Goal: Information Seeking & Learning: Learn about a topic

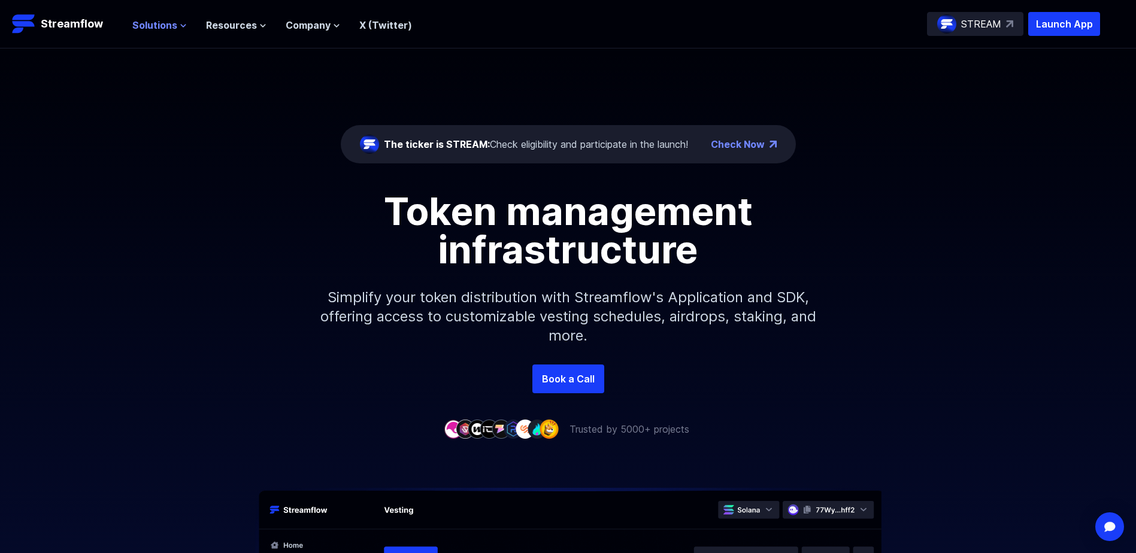
click at [169, 23] on span "Solutions" at bounding box center [154, 25] width 45 height 14
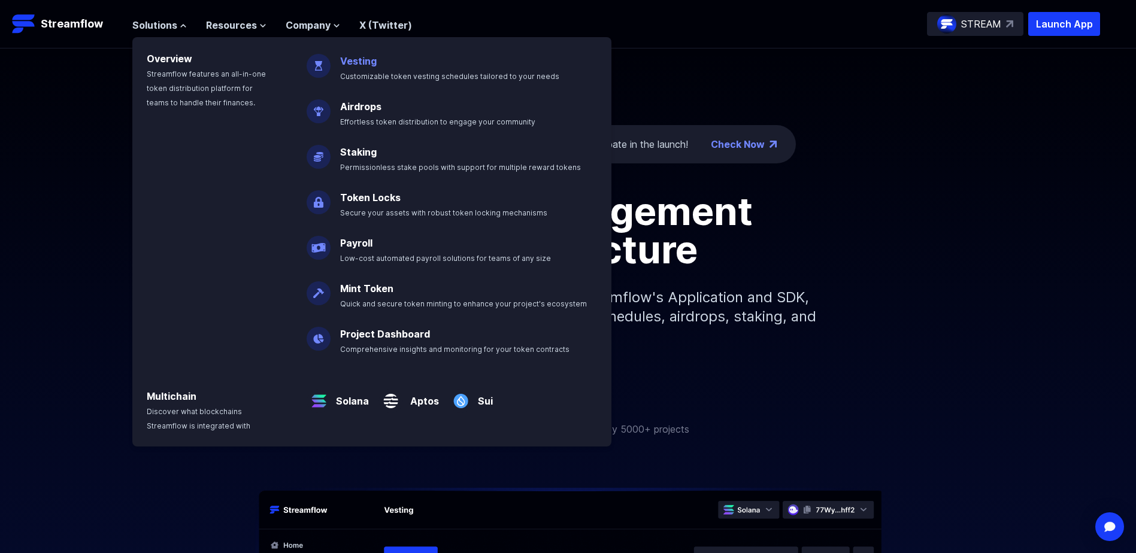
click at [354, 61] on link "Vesting" at bounding box center [358, 61] width 37 height 12
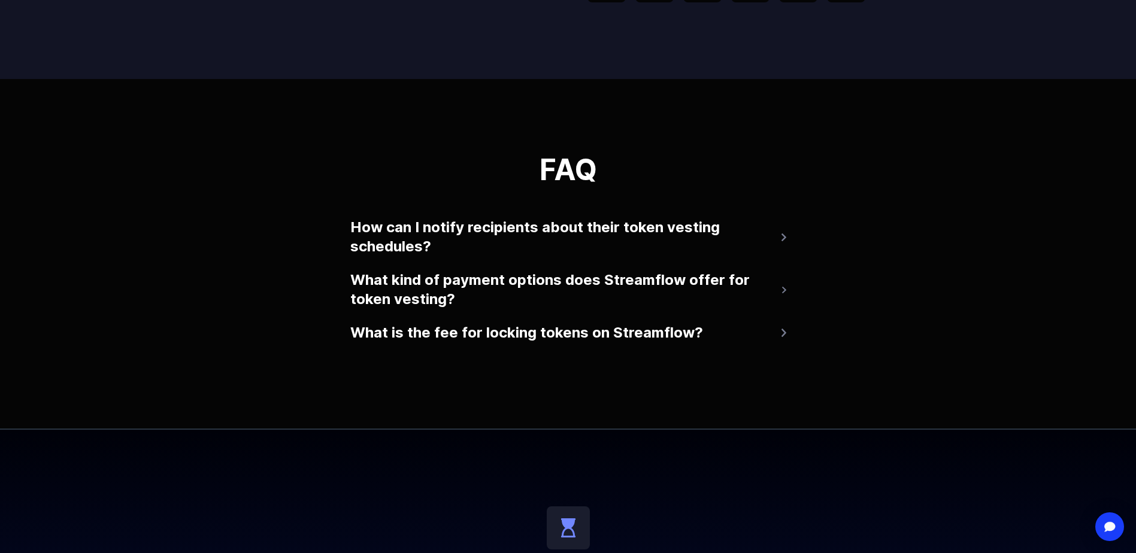
scroll to position [2395, 0]
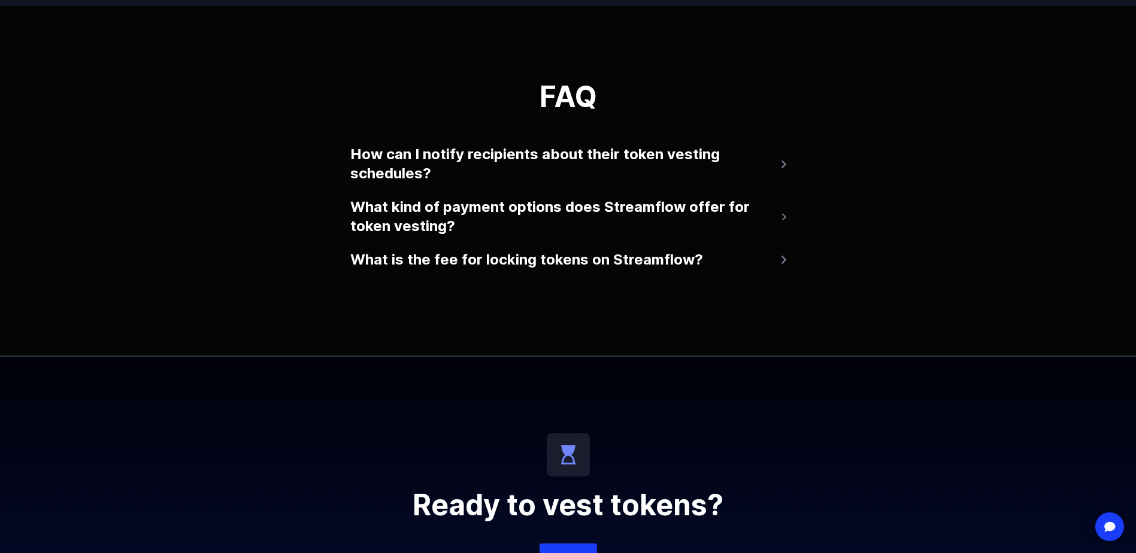
click at [451, 224] on button "What kind of payment options does Streamflow offer for token vesting?" at bounding box center [568, 217] width 436 height 48
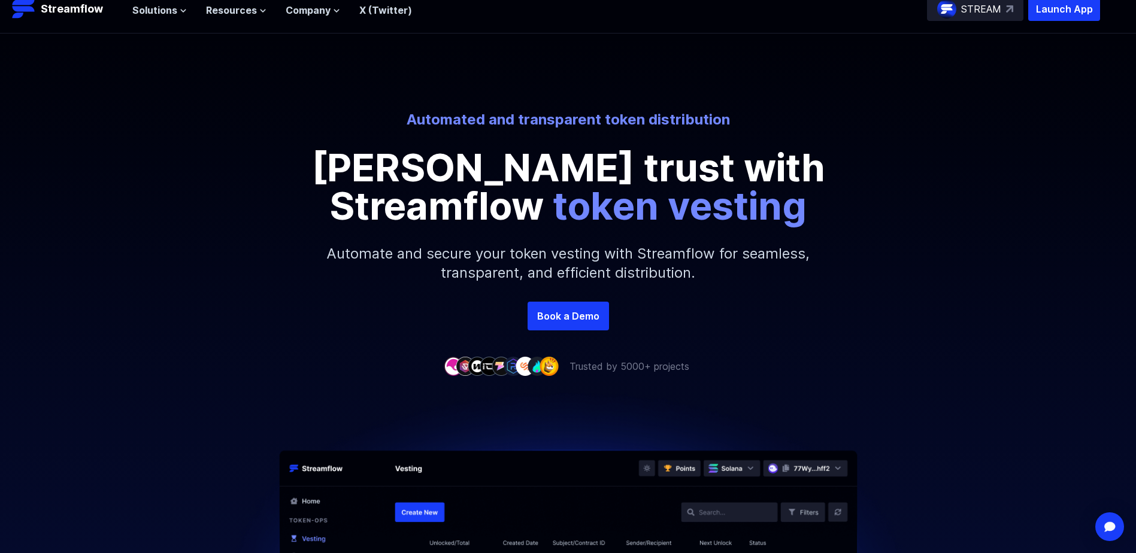
scroll to position [0, 0]
